Goal: Task Accomplishment & Management: Manage account settings

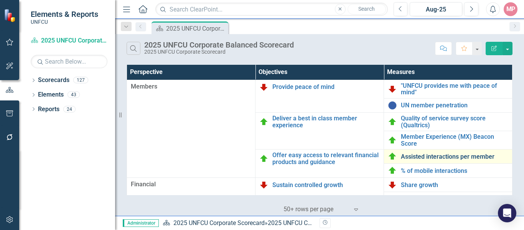
click at [436, 159] on link "Assisted interactions per member" at bounding box center [454, 157] width 107 height 7
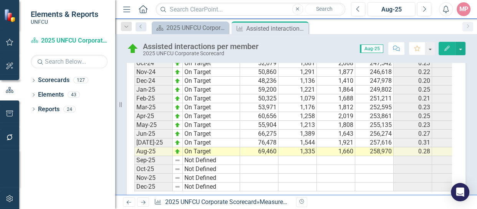
click at [305, 154] on td "1,335" at bounding box center [297, 151] width 38 height 9
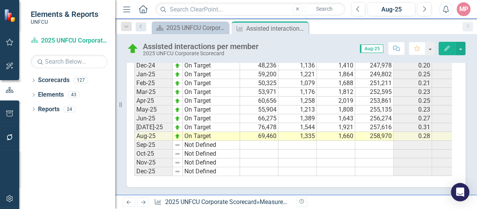
click at [269, 134] on td "69,460" at bounding box center [259, 136] width 38 height 9
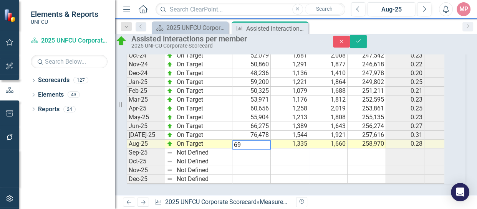
type textarea "6"
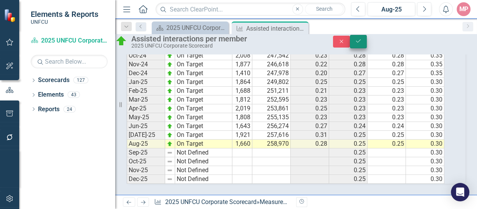
type textarea "70067"
click at [367, 42] on button "Save" at bounding box center [358, 41] width 17 height 13
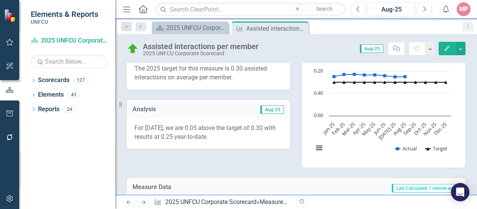
scroll to position [215, 0]
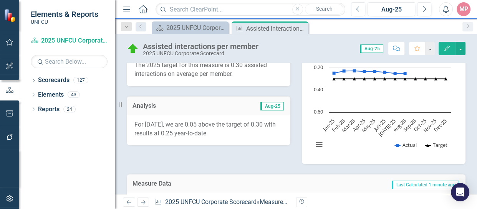
click at [270, 107] on span "Aug-25" at bounding box center [271, 106] width 23 height 8
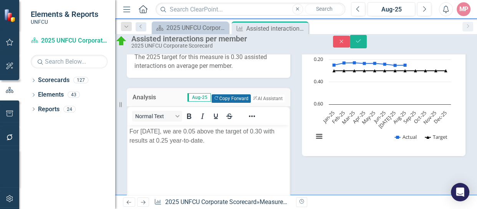
scroll to position [0, 0]
click at [219, 103] on button "Copy Forward Copy Forward" at bounding box center [231, 98] width 39 height 8
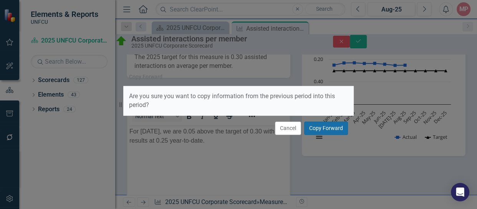
click at [321, 124] on button "Copy Forward" at bounding box center [326, 128] width 44 height 13
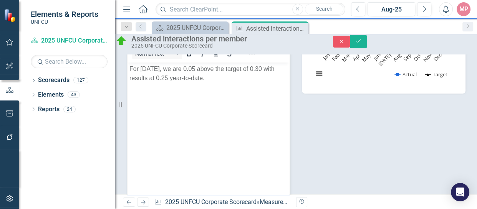
scroll to position [266, 0]
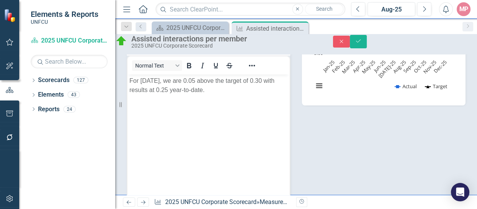
click at [150, 82] on p "For July 2025, we are 0.05 above the target of 0.30 with results at 0.25 year-t…" at bounding box center [208, 85] width 158 height 18
click at [367, 48] on button "Save" at bounding box center [358, 41] width 17 height 13
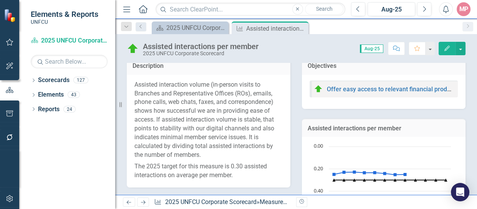
scroll to position [86, 0]
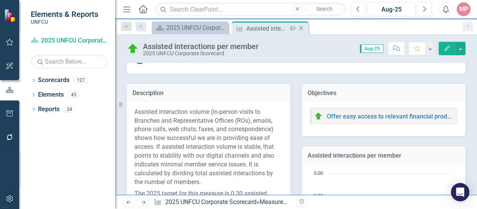
click at [303, 26] on icon at bounding box center [301, 28] width 4 height 4
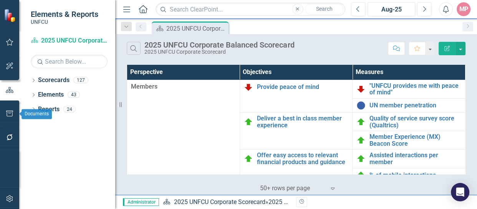
click at [7, 111] on icon "button" at bounding box center [10, 114] width 8 height 6
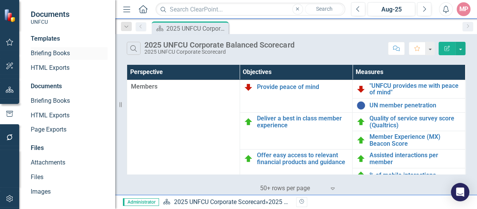
click at [51, 53] on link "Briefing Books" at bounding box center [69, 53] width 77 height 9
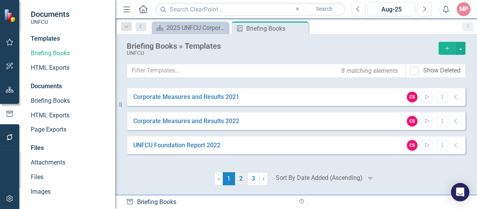
click at [241, 179] on link "2" at bounding box center [241, 178] width 12 height 13
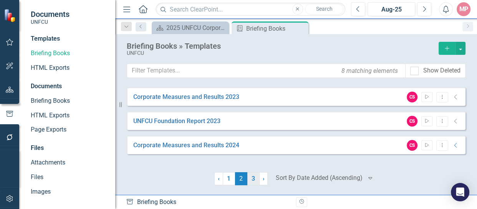
click at [250, 179] on link "3" at bounding box center [253, 178] width 12 height 13
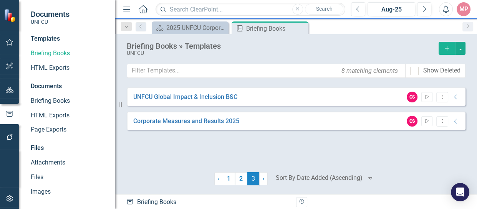
click at [261, 144] on div "UNFCU Global Impact & Inclusion BSC CS Start Dropdown Menu Collapse PDF UNFCU G…" at bounding box center [296, 125] width 339 height 75
